Goal: Find specific page/section: Find specific page/section

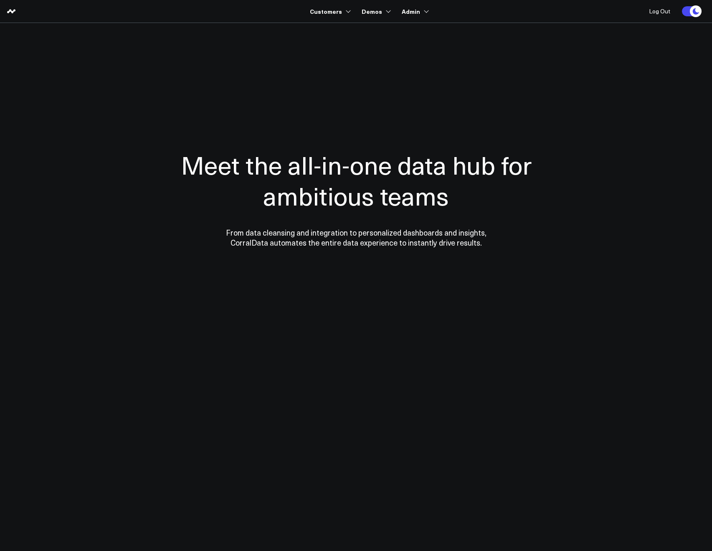
click at [324, 76] on div at bounding box center [357, 198] width 602 height 284
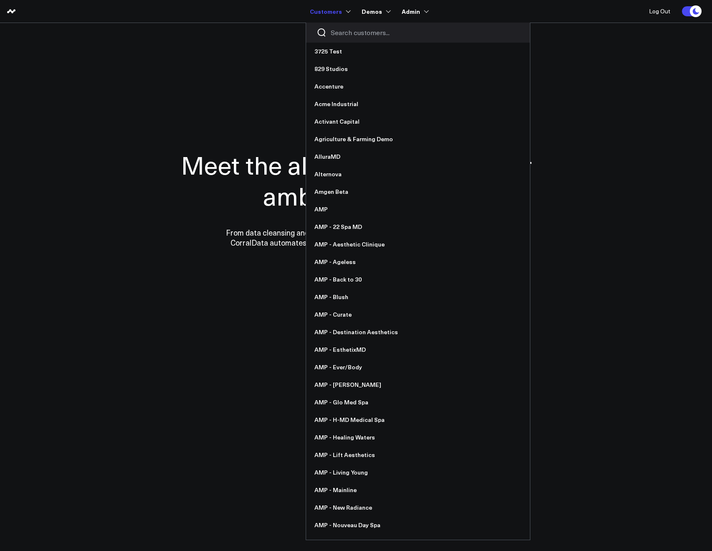
click at [338, 27] on div at bounding box center [418, 33] width 224 height 20
click at [338, 31] on input "Search customers input" at bounding box center [425, 32] width 189 height 9
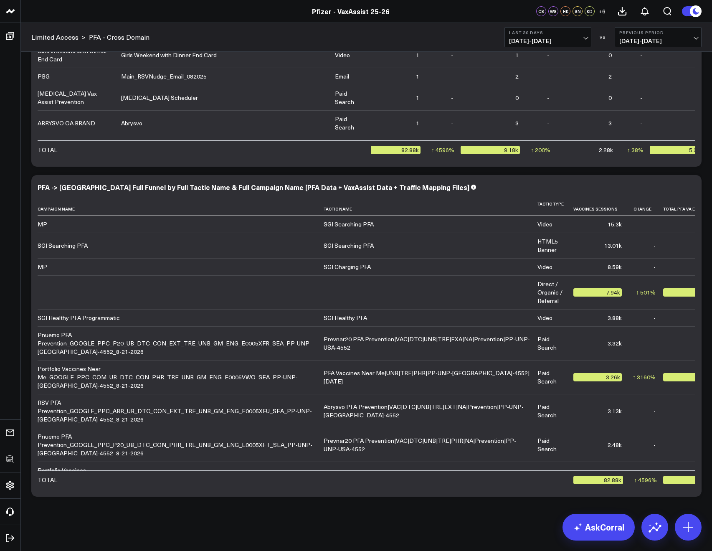
scroll to position [3962, 0]
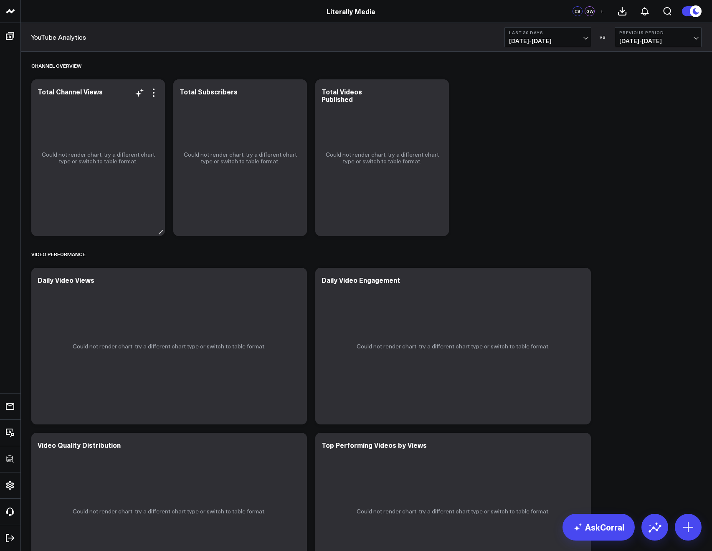
click at [160, 92] on div "Could not render chart, try a different chart type or switch to table format." at bounding box center [98, 157] width 134 height 157
click at [157, 92] on icon at bounding box center [154, 93] width 10 height 10
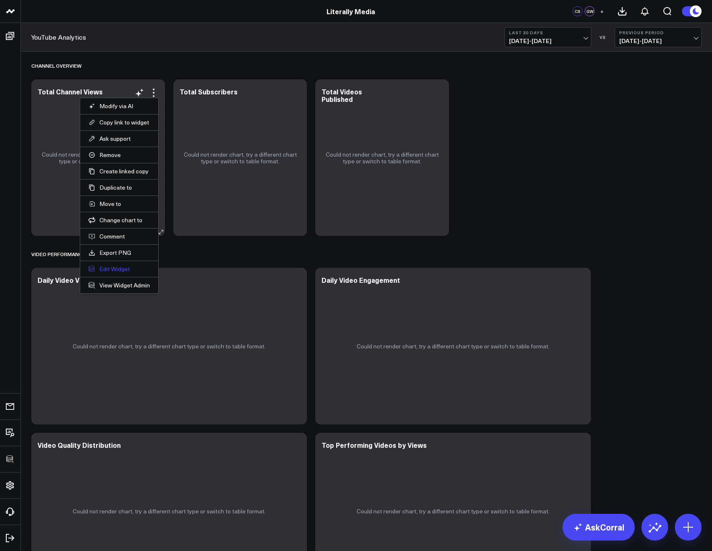
click at [115, 271] on button "Edit Widget" at bounding box center [119, 269] width 61 height 8
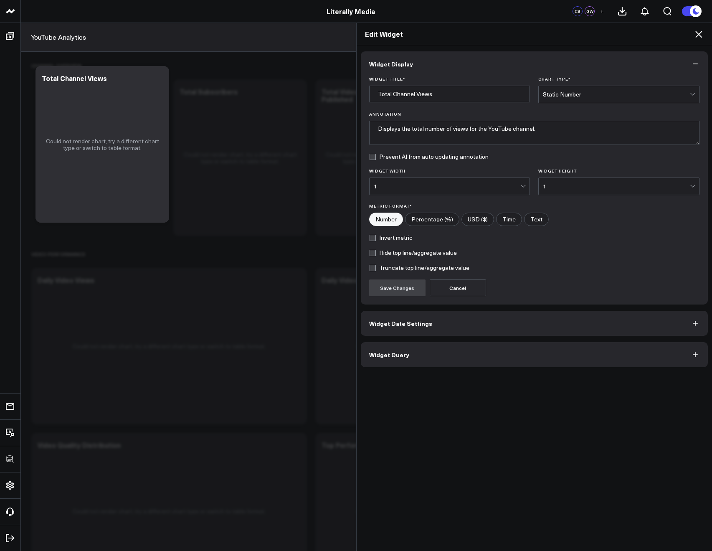
click at [384, 360] on button "Widget Query" at bounding box center [535, 354] width 348 height 25
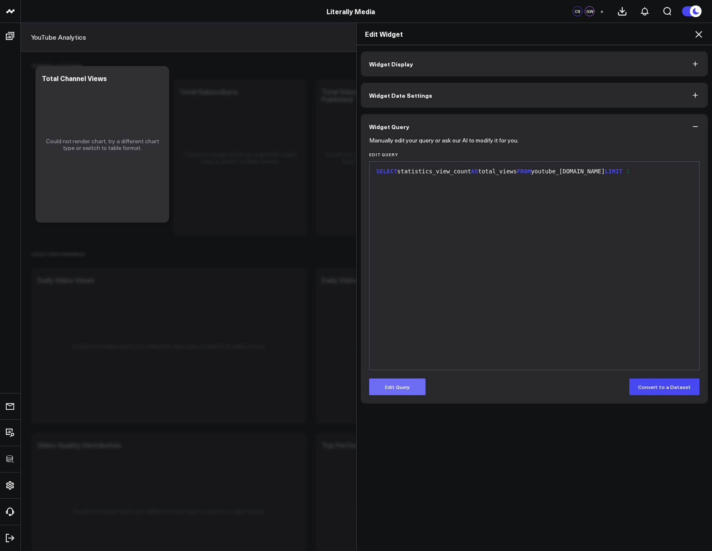
click at [413, 389] on button "Edit Query" at bounding box center [397, 387] width 56 height 17
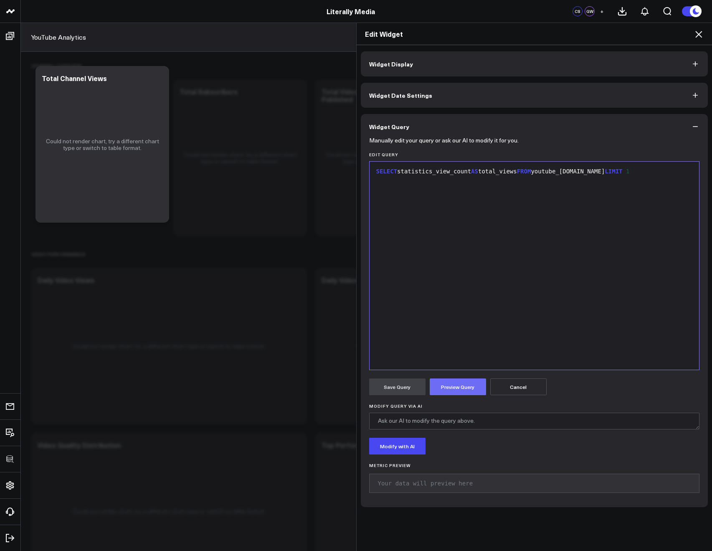
click at [437, 392] on button "Preview Query" at bounding box center [458, 387] width 56 height 17
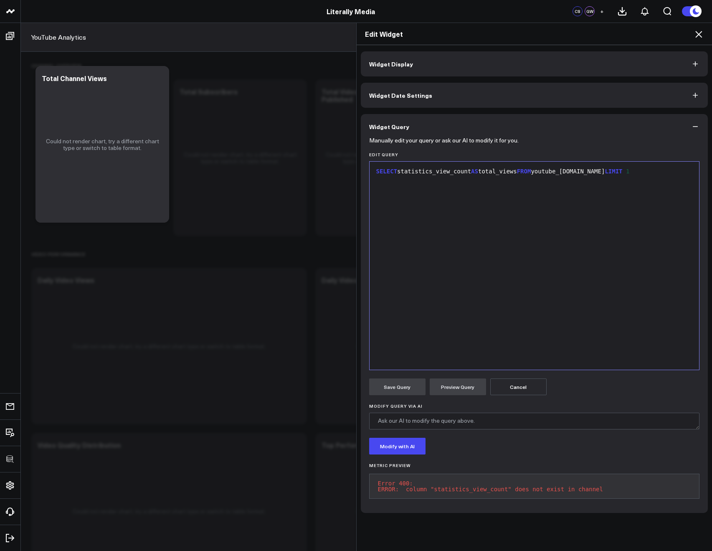
click at [701, 32] on icon at bounding box center [699, 34] width 7 height 7
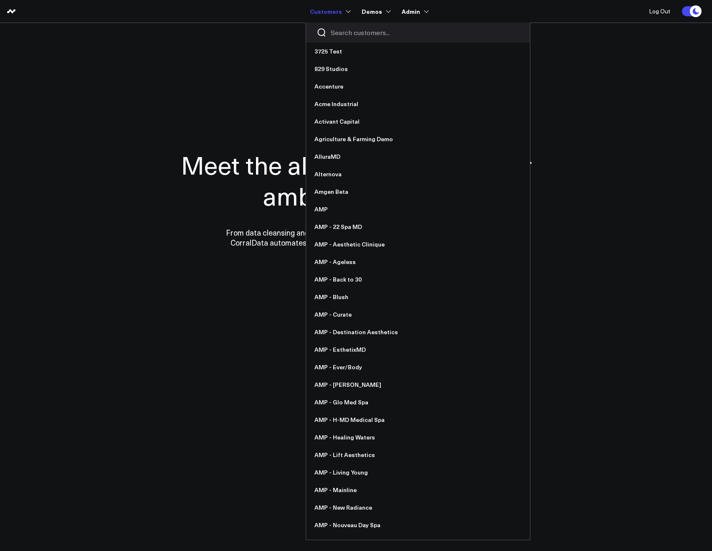
click at [338, 35] on input "Search customers input" at bounding box center [425, 32] width 189 height 9
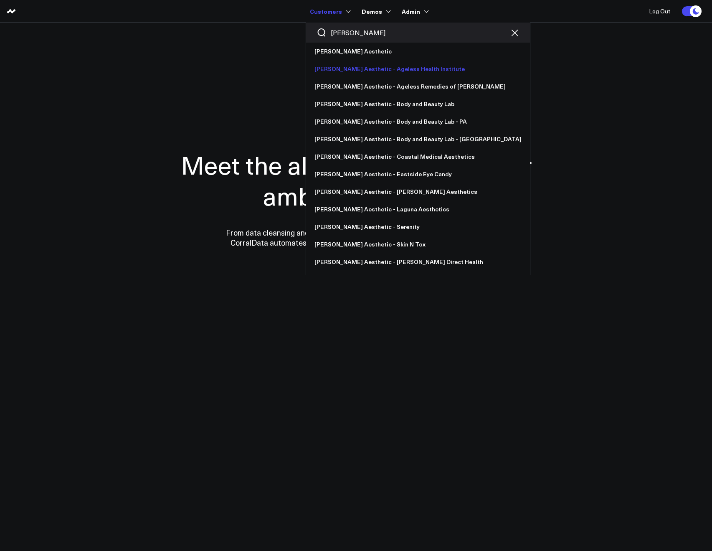
type input "[PERSON_NAME]"
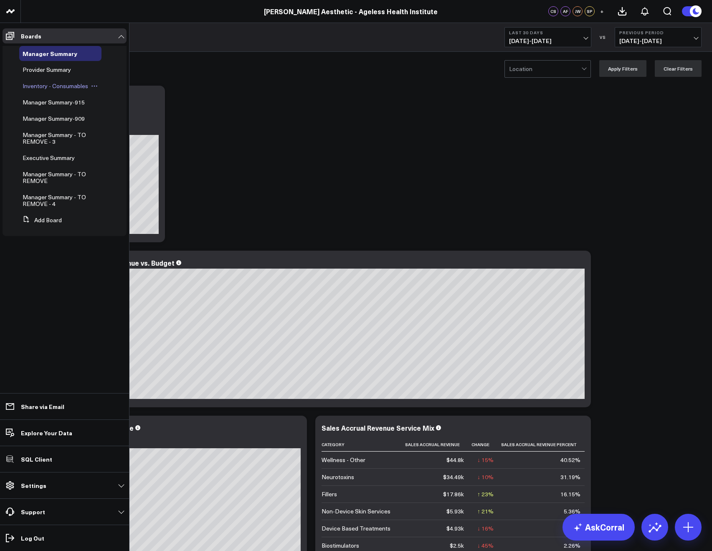
click at [33, 89] on span "Inventory - Consumables" at bounding box center [56, 86] width 66 height 8
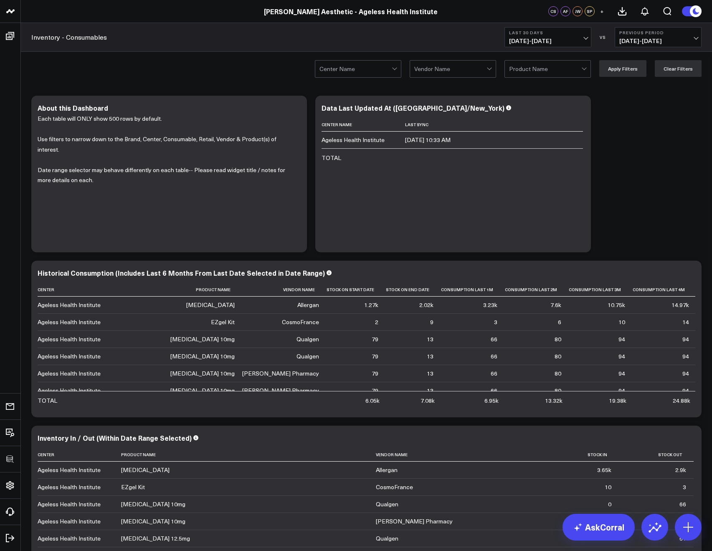
scroll to position [416, 0]
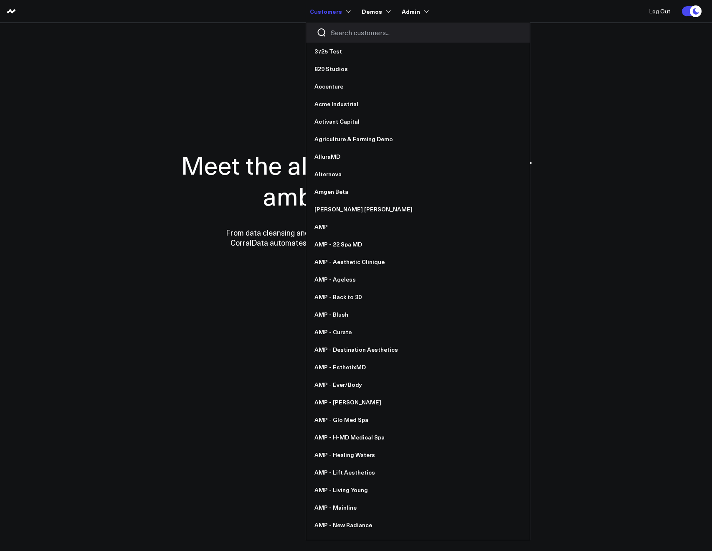
click at [333, 34] on input "Search customers input" at bounding box center [425, 32] width 189 height 9
type input "a"
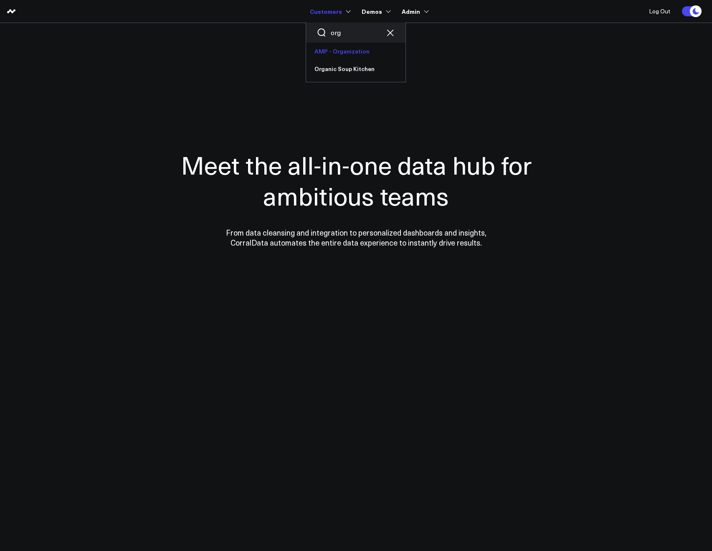
type input "org"
drag, startPoint x: 344, startPoint y: 32, endPoint x: 329, endPoint y: 31, distance: 15.1
click at [330, 31] on div "org" at bounding box center [355, 33] width 99 height 20
type input "ever"
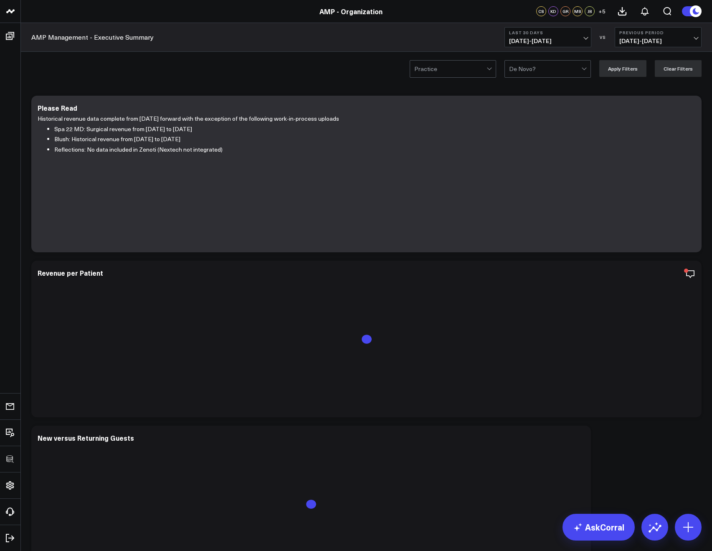
click at [510, 43] on span "[DATE] - [DATE]" at bounding box center [548, 41] width 78 height 7
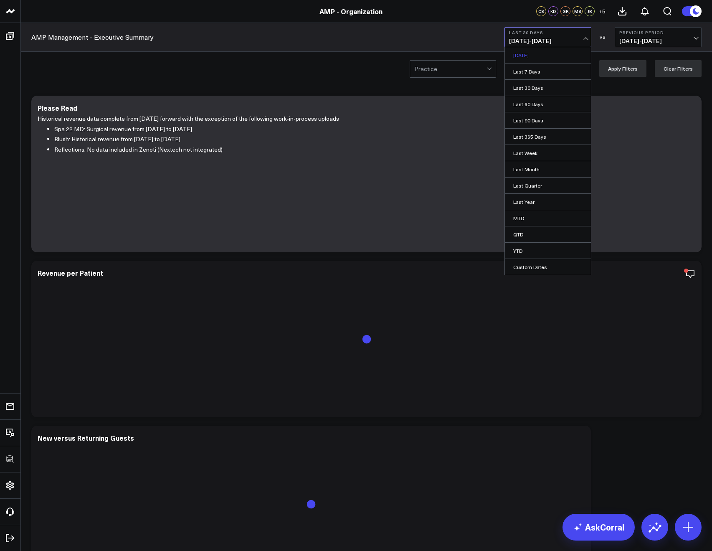
click at [514, 52] on link "[DATE]" at bounding box center [548, 55] width 86 height 16
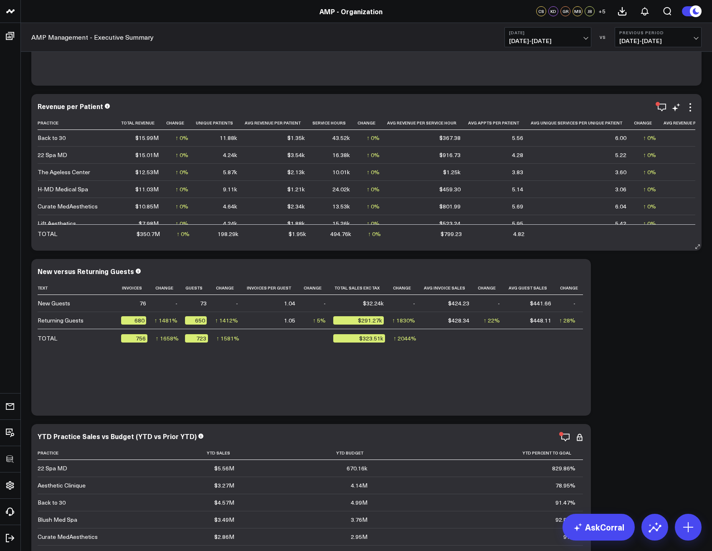
scroll to position [165, 0]
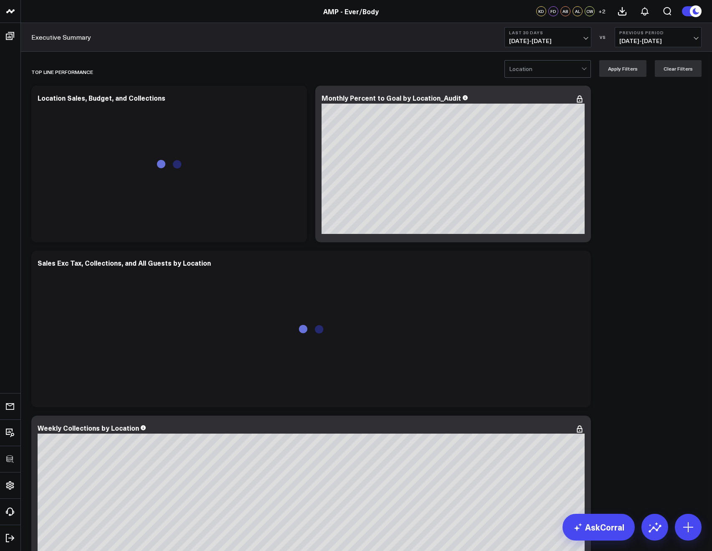
click at [513, 41] on span "08/17/25 - 09/15/25" at bounding box center [548, 41] width 78 height 7
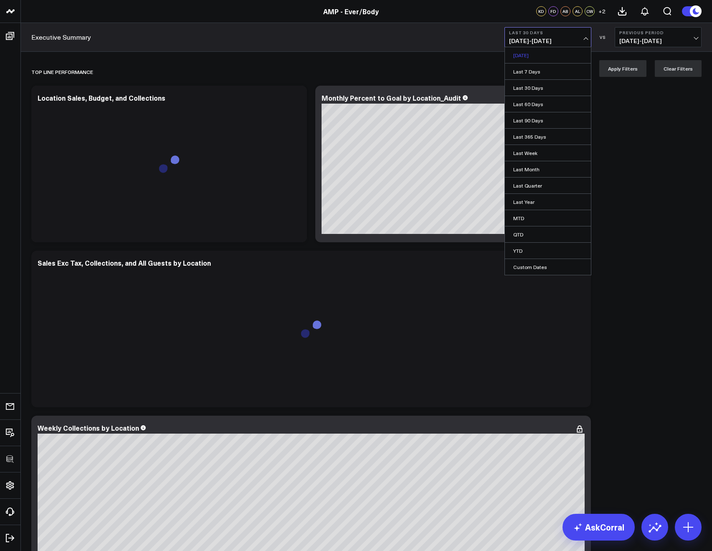
click at [518, 50] on link "[DATE]" at bounding box center [548, 55] width 86 height 16
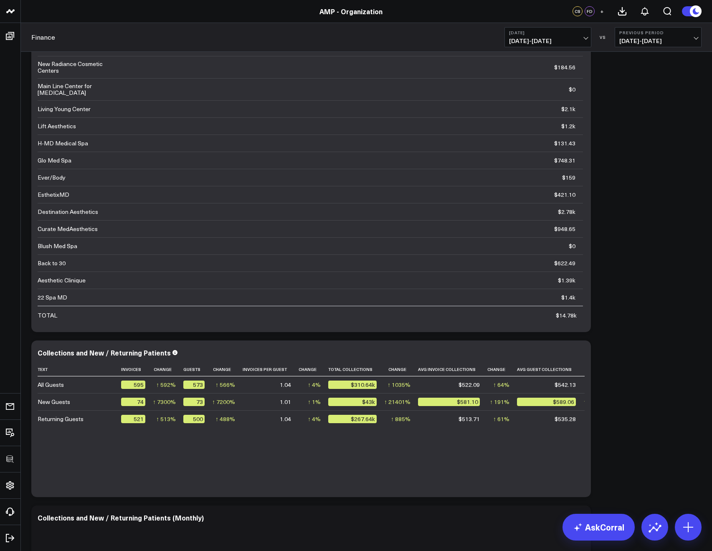
scroll to position [458, 0]
